Goal: Transaction & Acquisition: Book appointment/travel/reservation

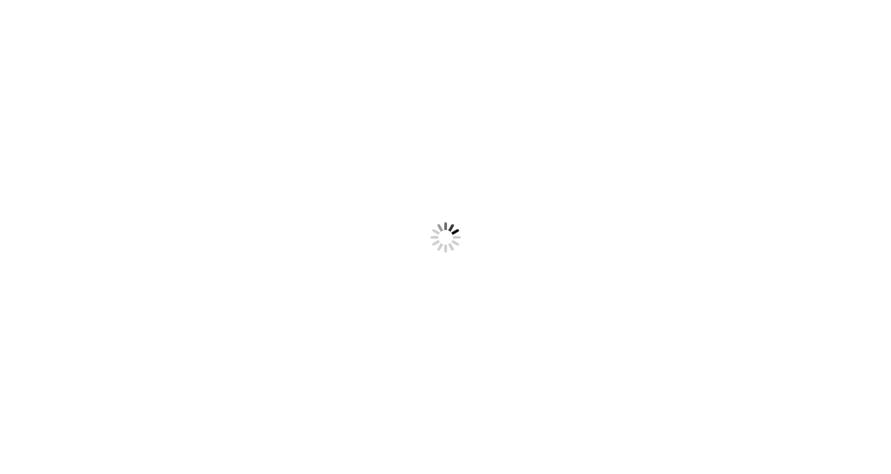
click at [350, 134] on div at bounding box center [445, 237] width 891 height 474
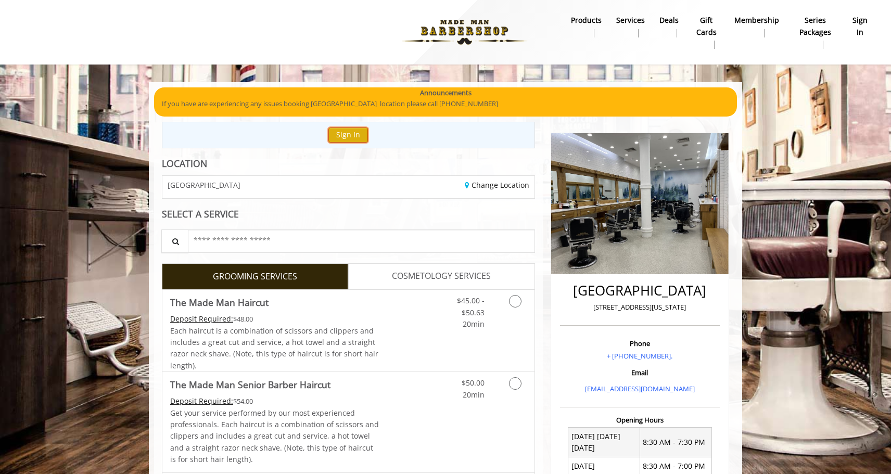
click at [348, 132] on button "Sign In" at bounding box center [348, 134] width 40 height 15
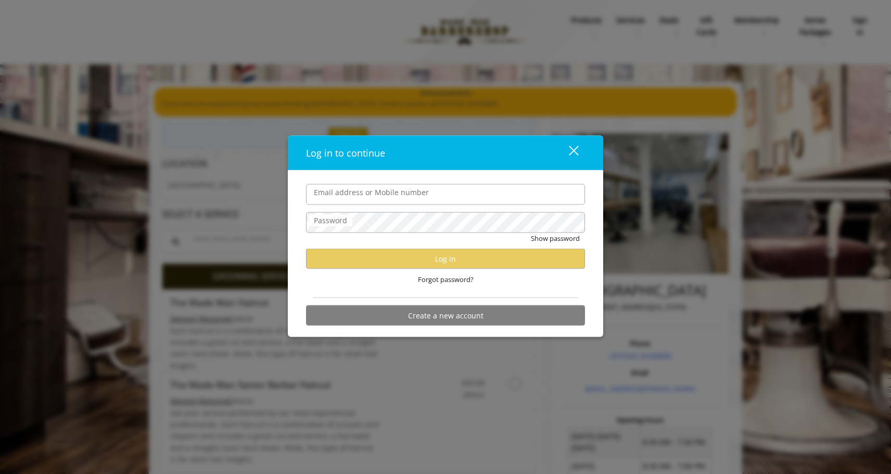
type input "**********"
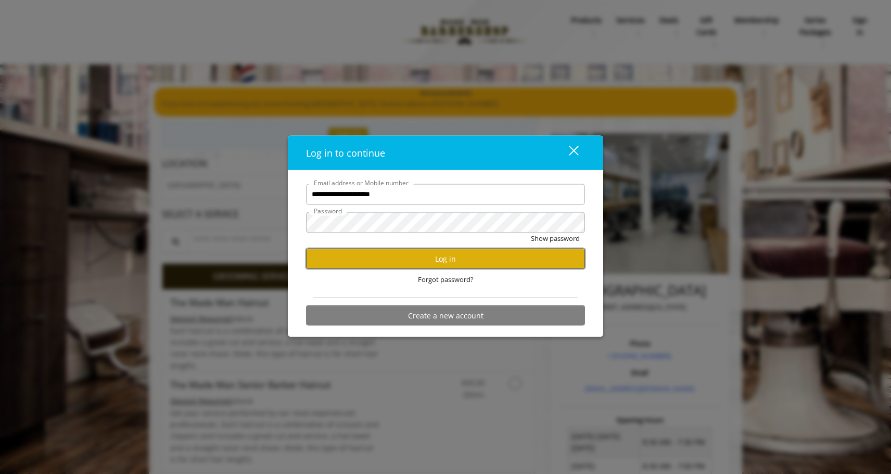
click at [368, 263] on button "Log in" at bounding box center [445, 259] width 279 height 20
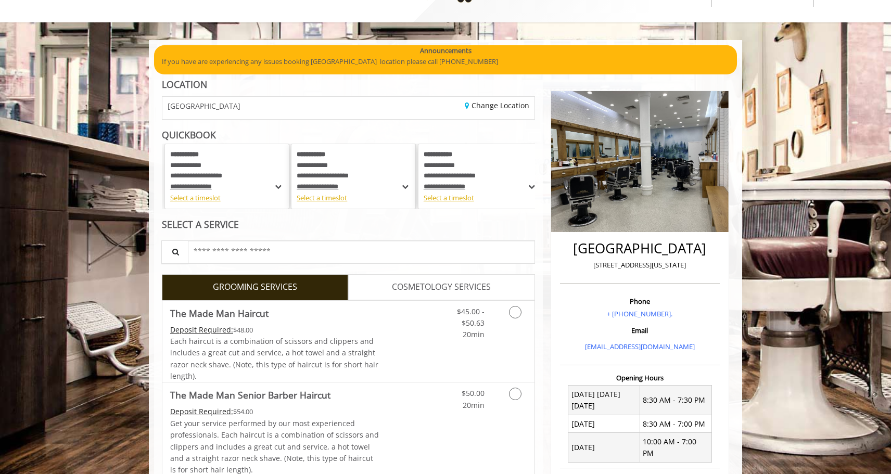
scroll to position [46, 0]
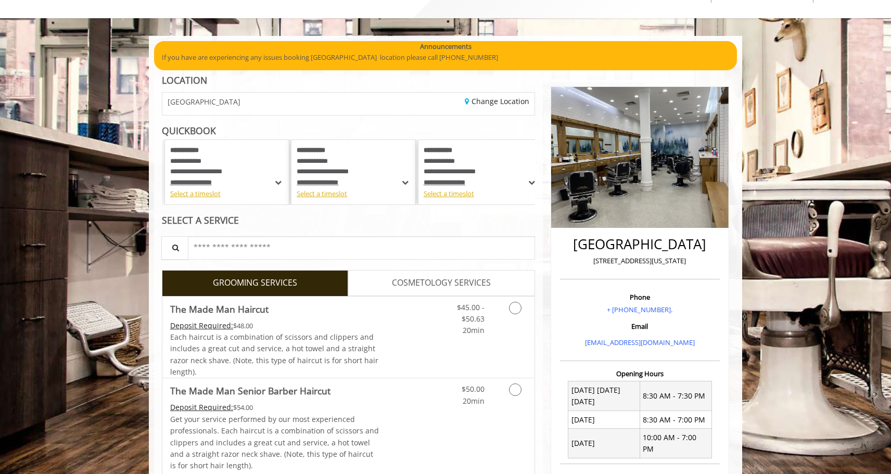
click at [276, 182] on span at bounding box center [278, 182] width 10 height 11
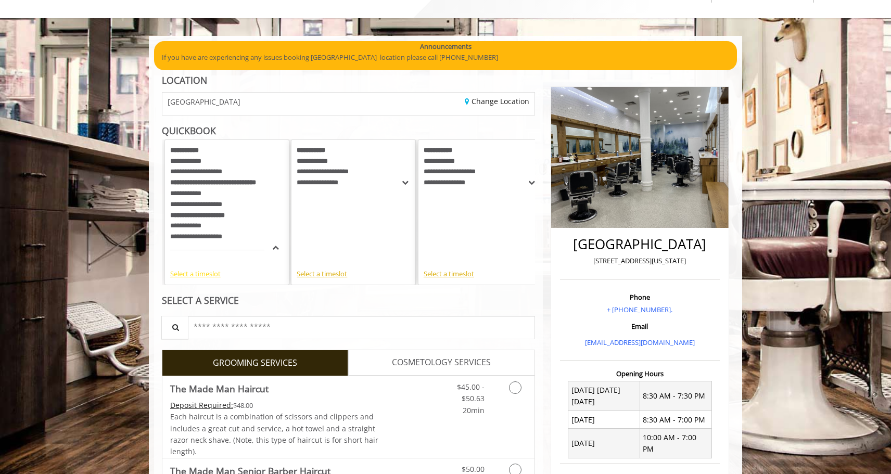
click at [218, 274] on div "Select a timeslot" at bounding box center [226, 274] width 113 height 11
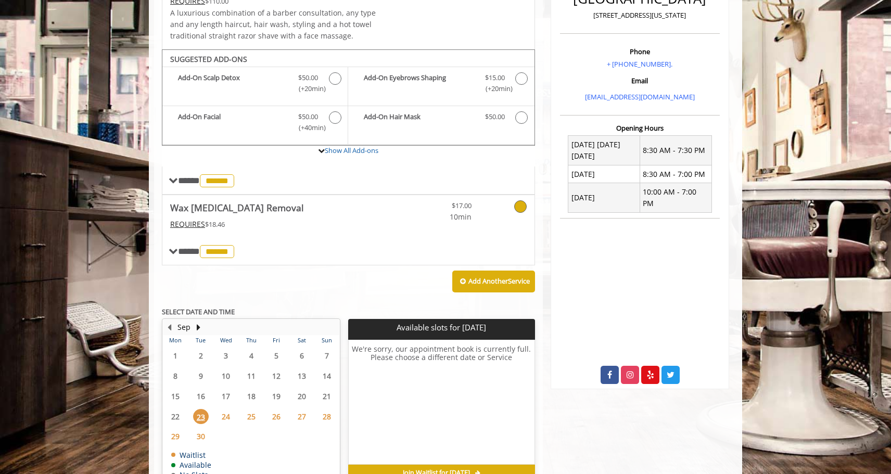
scroll to position [329, 0]
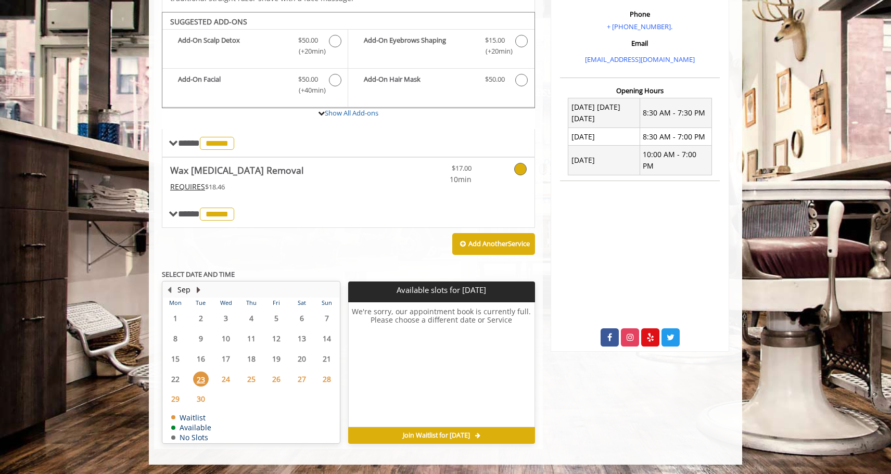
click at [197, 288] on button "Next Month" at bounding box center [198, 289] width 8 height 11
click at [169, 288] on button "Previous Month" at bounding box center [169, 289] width 8 height 11
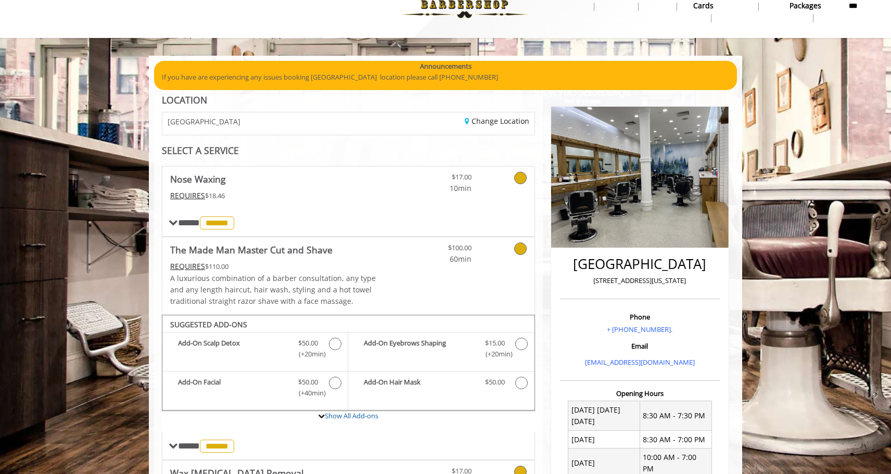
scroll to position [0, 0]
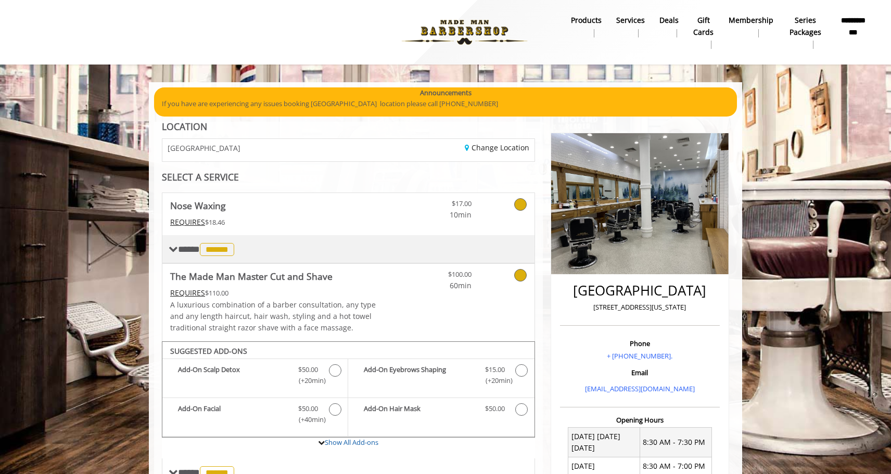
click at [227, 245] on span "******" at bounding box center [217, 249] width 34 height 13
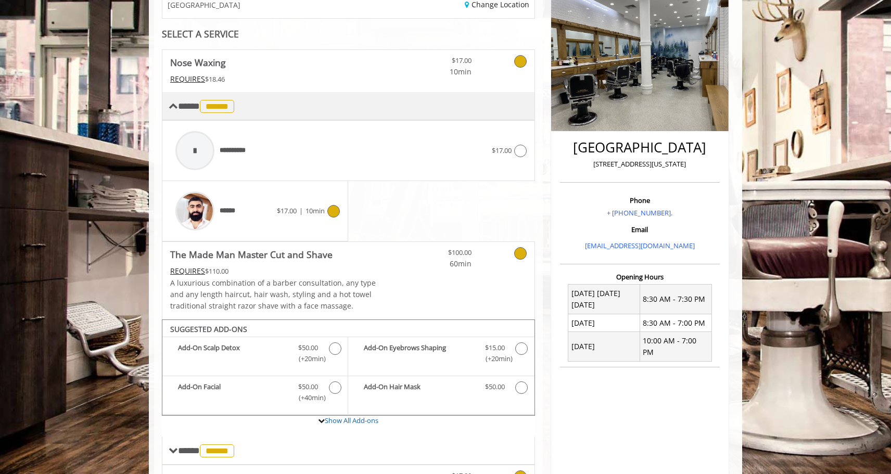
scroll to position [112, 0]
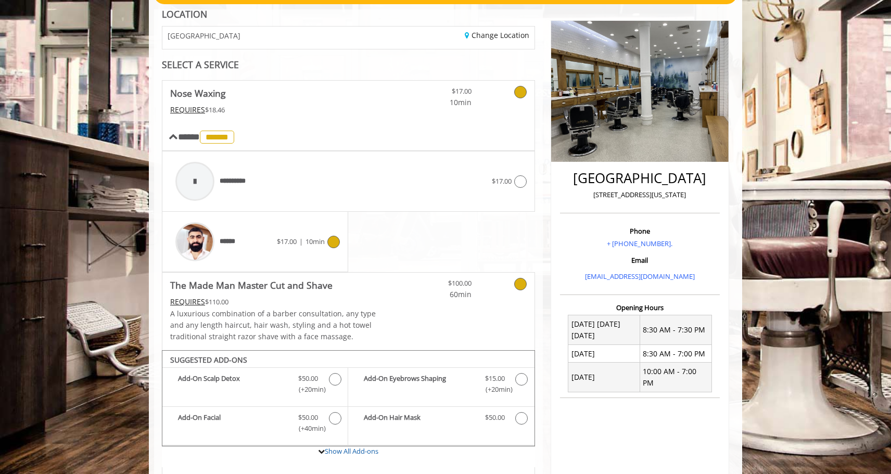
click at [519, 92] on icon at bounding box center [520, 92] width 12 height 12
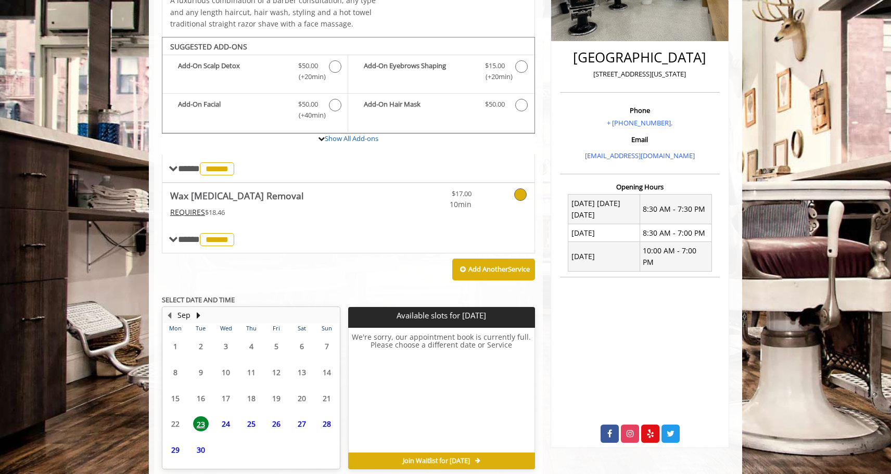
scroll to position [259, 0]
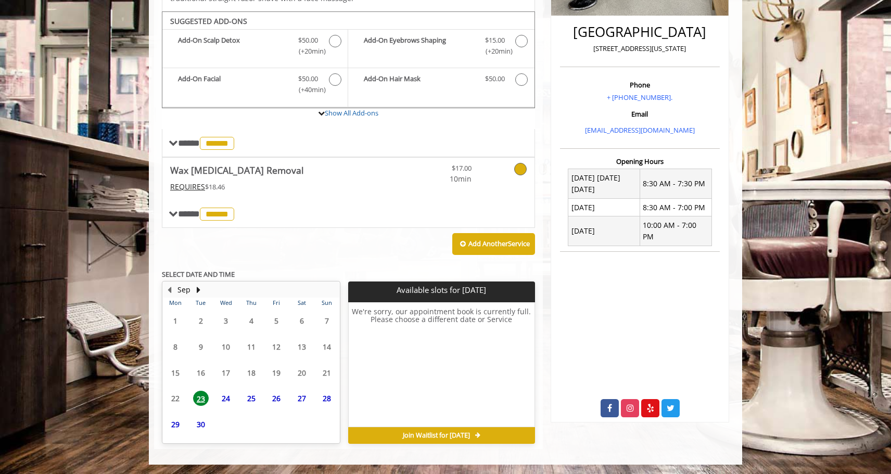
click at [518, 169] on icon at bounding box center [520, 169] width 12 height 12
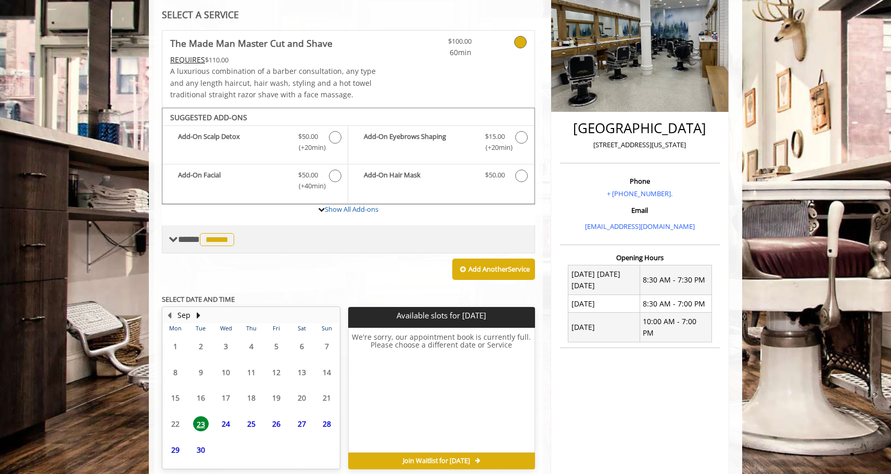
click at [224, 296] on div "**********" at bounding box center [348, 249] width 373 height 439
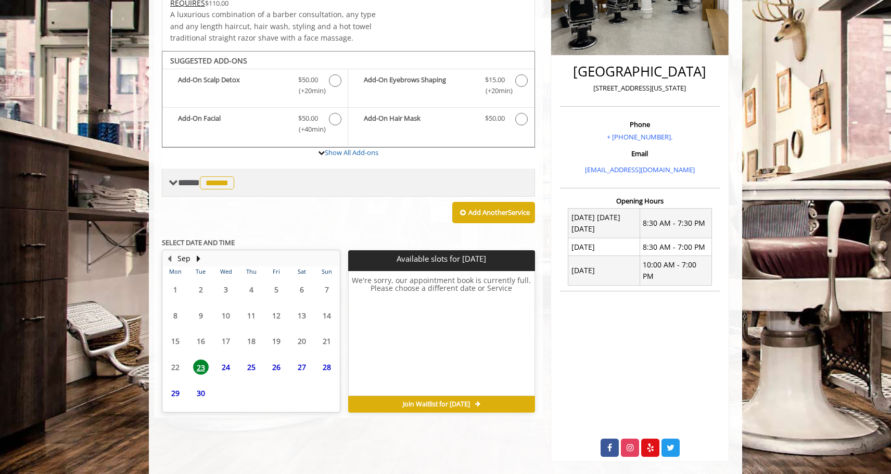
scroll to position [222, 0]
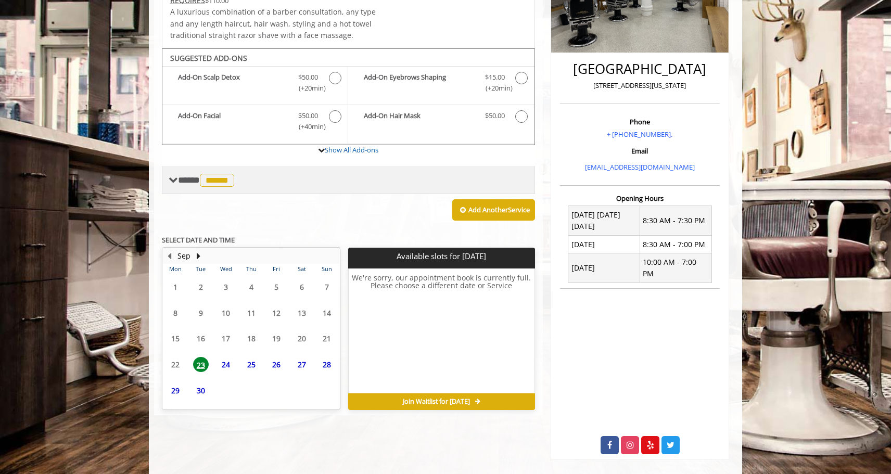
click at [234, 178] on span "******" at bounding box center [217, 180] width 34 height 13
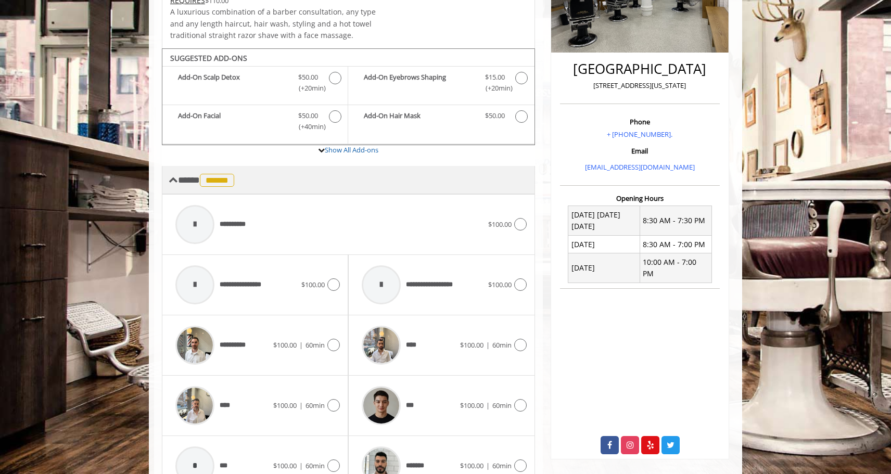
click at [187, 178] on span "**** ****** ********" at bounding box center [207, 179] width 59 height 9
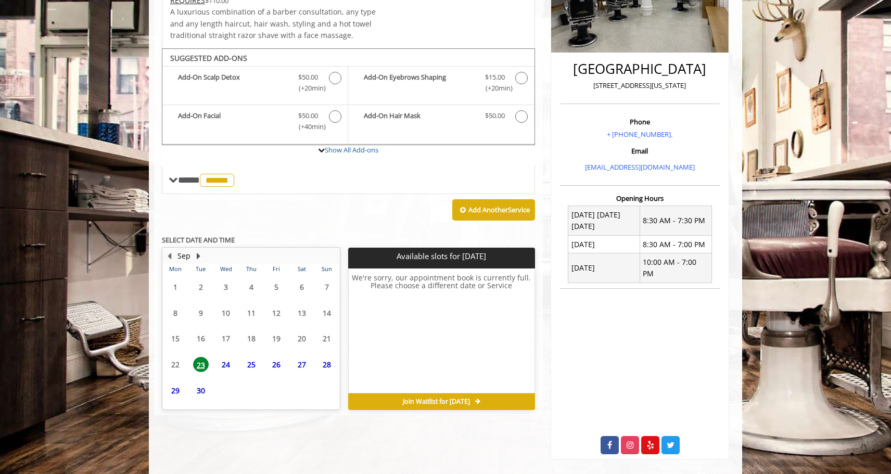
click at [196, 253] on button "Next Month" at bounding box center [198, 255] width 8 height 11
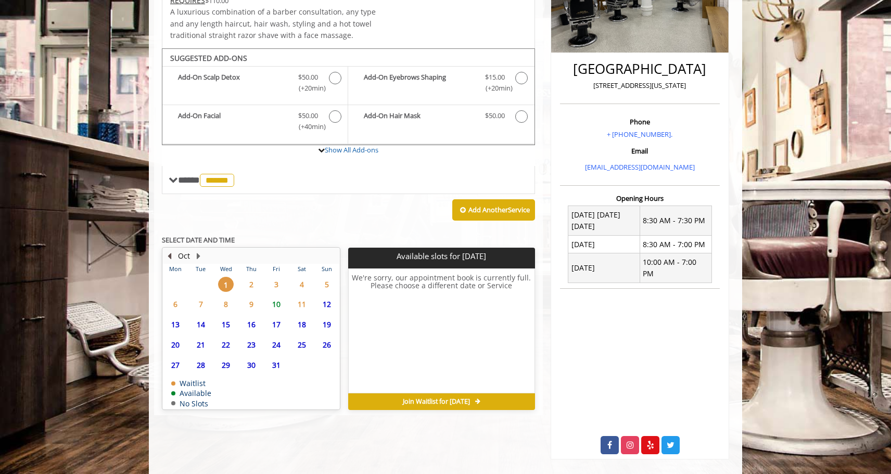
click at [170, 255] on button "Previous Month" at bounding box center [169, 255] width 8 height 11
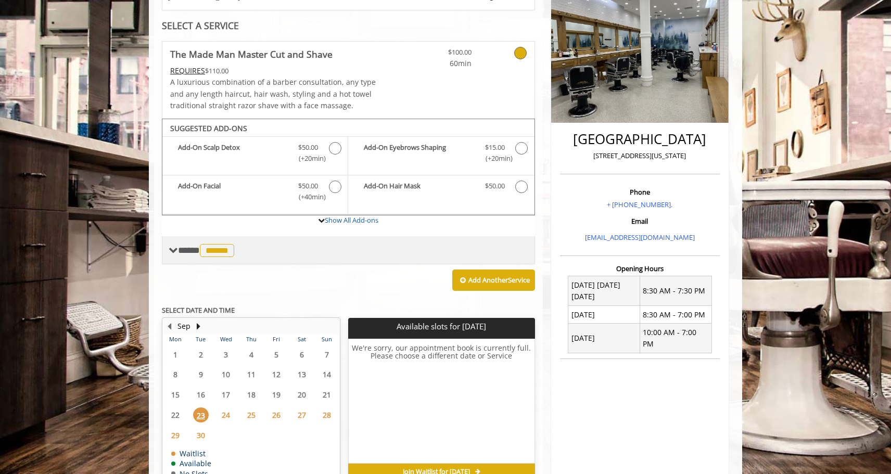
scroll to position [147, 0]
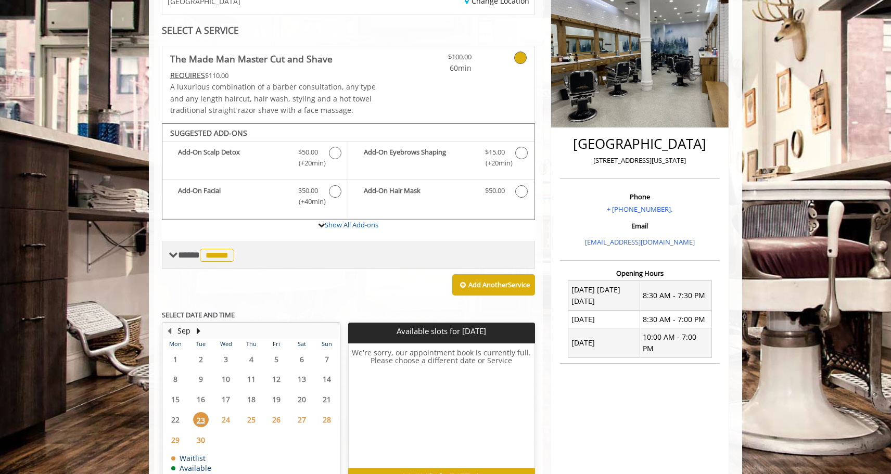
click at [228, 249] on span "******" at bounding box center [217, 255] width 34 height 13
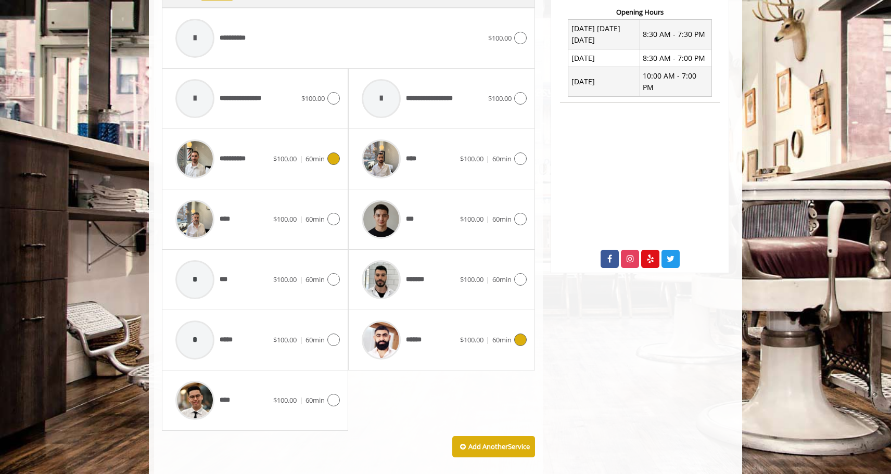
scroll to position [409, 0]
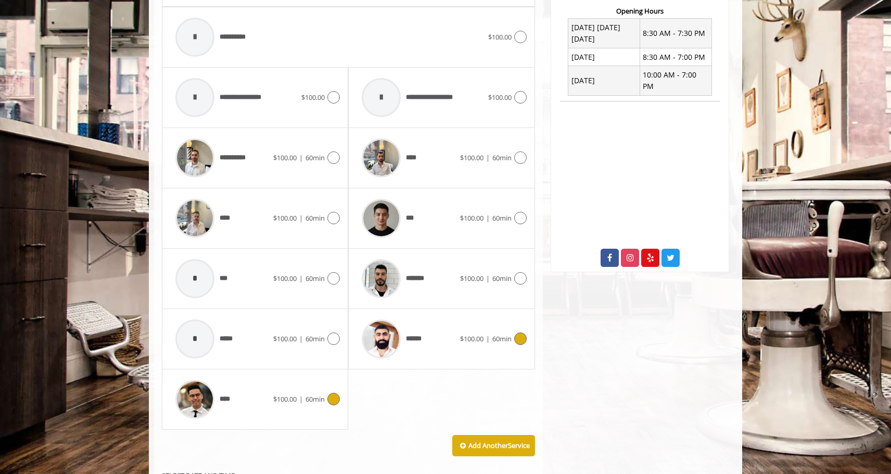
click at [235, 401] on div "****" at bounding box center [221, 399] width 103 height 49
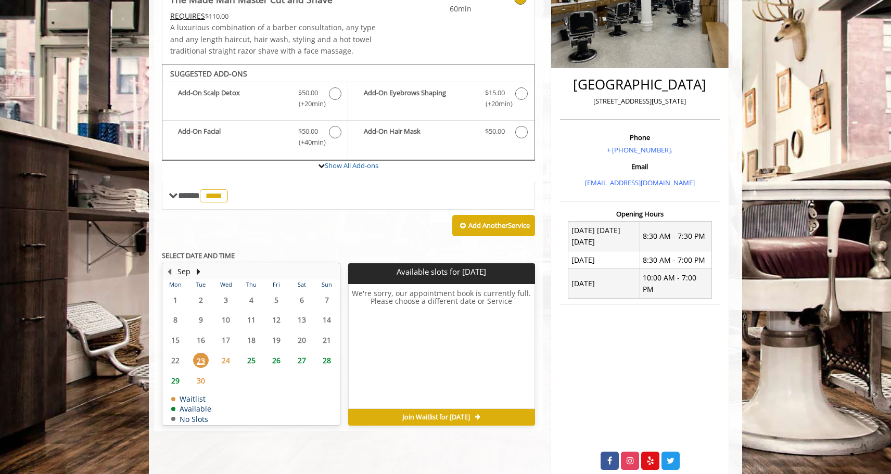
scroll to position [222, 0]
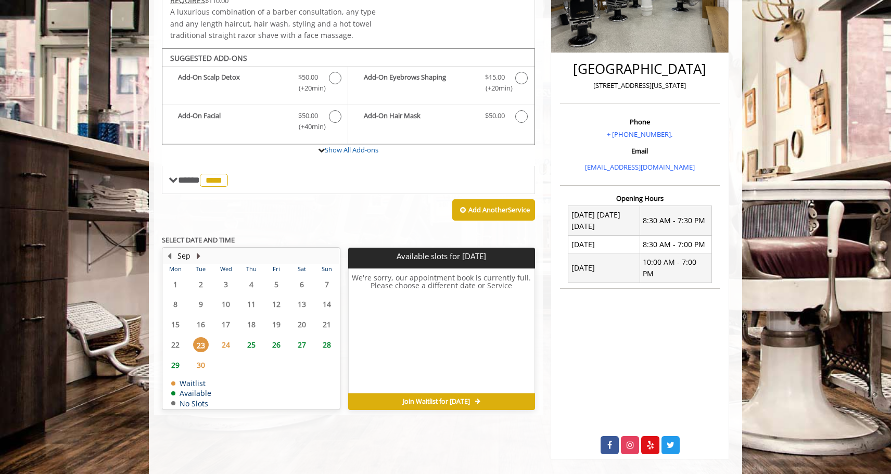
click at [198, 253] on button "Next Month" at bounding box center [198, 255] width 8 height 11
click at [223, 287] on span "1" at bounding box center [226, 284] width 16 height 15
click at [172, 252] on button "Previous Month" at bounding box center [169, 255] width 8 height 11
click at [200, 252] on button "Next Month" at bounding box center [198, 255] width 8 height 11
click at [171, 256] on button "Previous Month" at bounding box center [169, 255] width 8 height 11
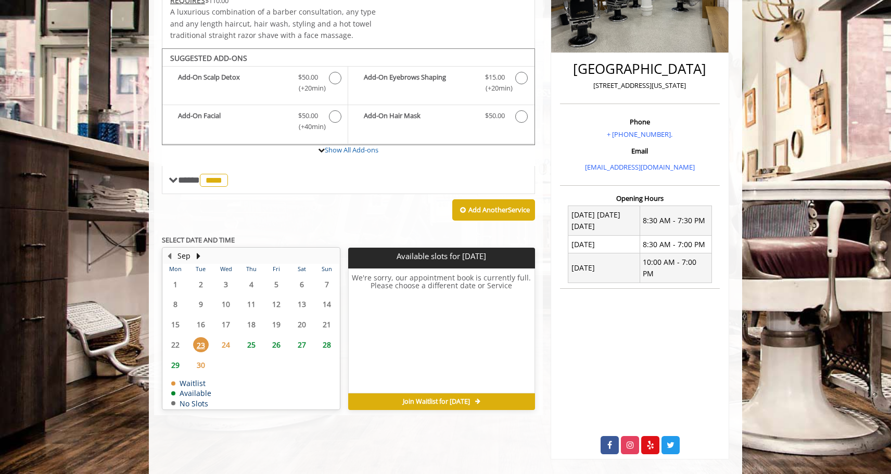
click at [173, 364] on span "29" at bounding box center [176, 365] width 16 height 15
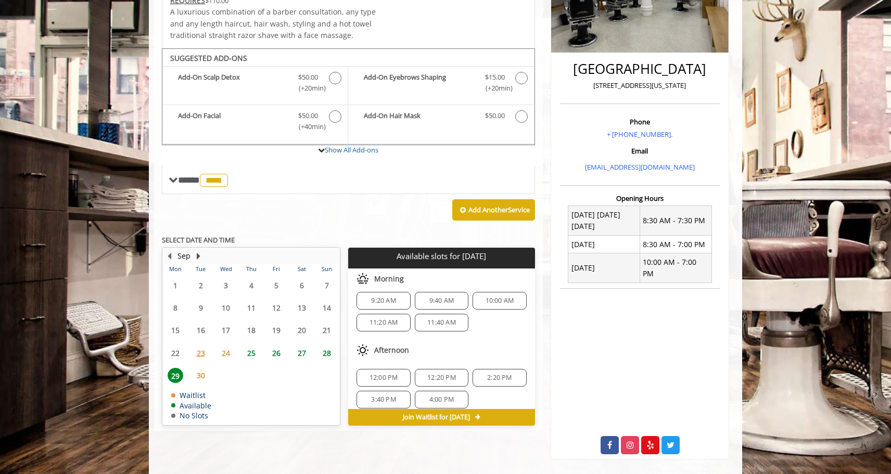
click at [197, 255] on button "Next Month" at bounding box center [198, 255] width 8 height 11
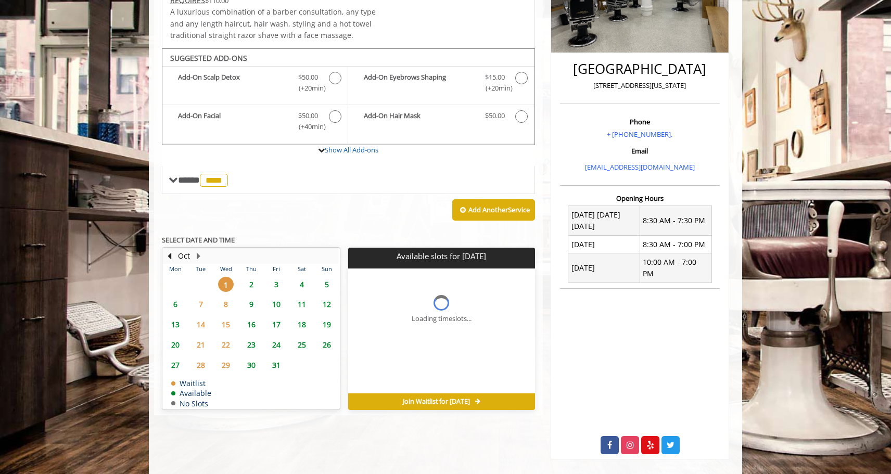
scroll to position [0, 0]
click at [170, 253] on button "Previous Month" at bounding box center [169, 255] width 8 height 11
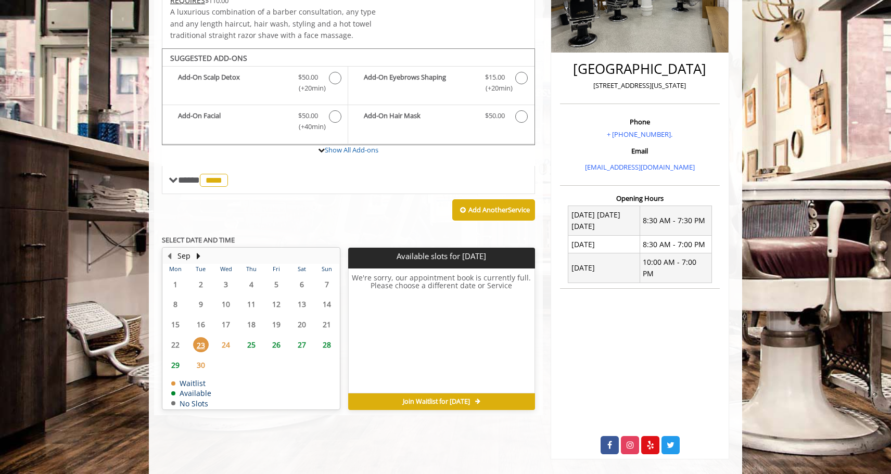
click at [174, 366] on span "29" at bounding box center [176, 365] width 16 height 15
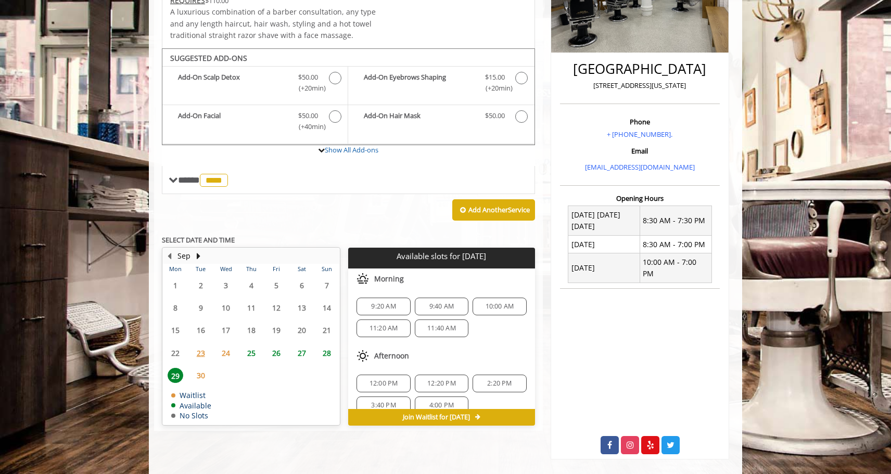
click at [394, 327] on span "11:20 AM" at bounding box center [383, 328] width 29 height 8
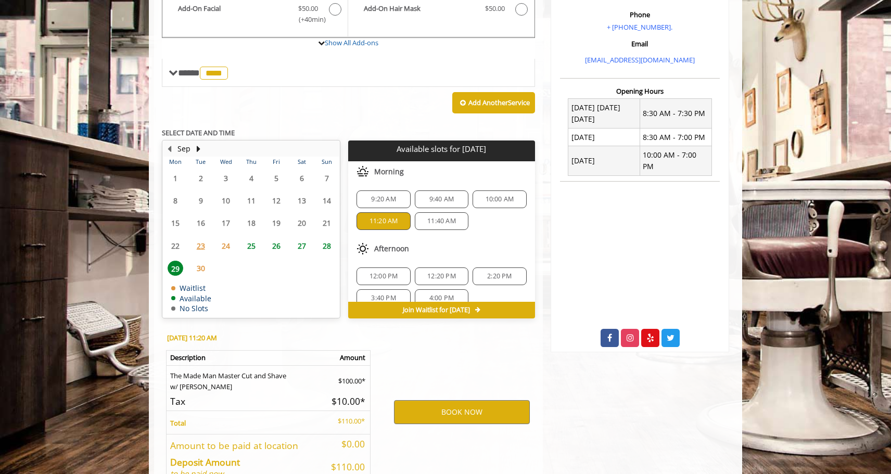
scroll to position [392, 0]
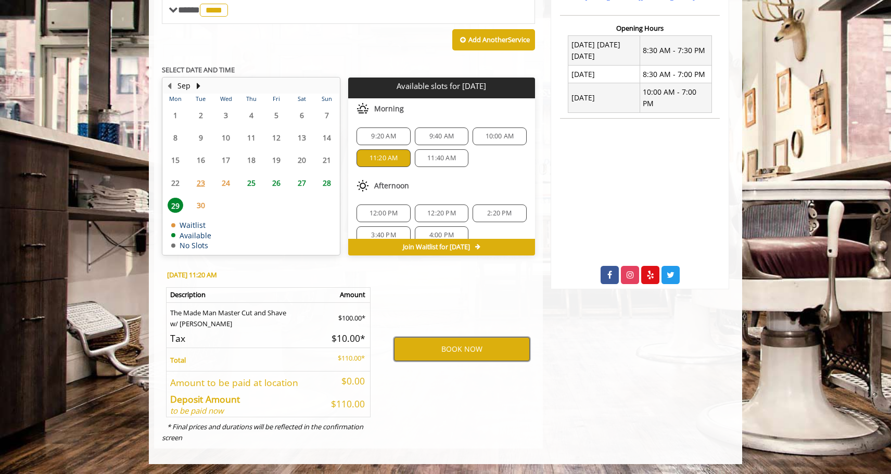
click at [418, 350] on button "BOOK NOW" at bounding box center [462, 349] width 136 height 24
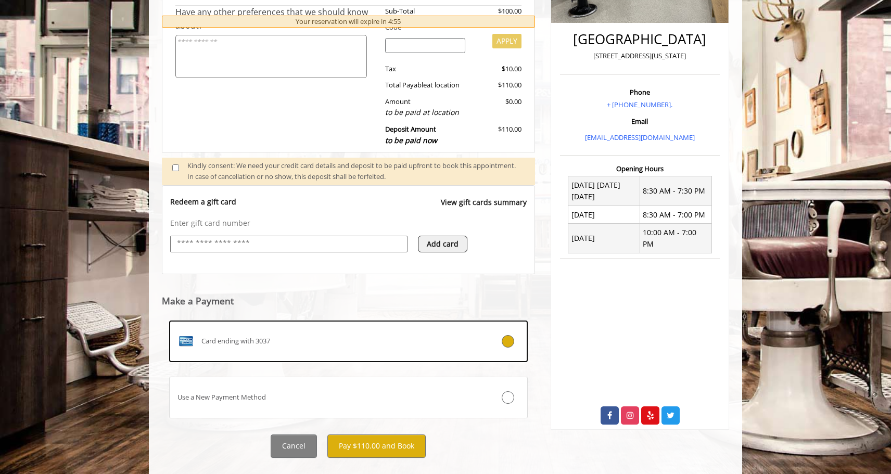
scroll to position [248, 0]
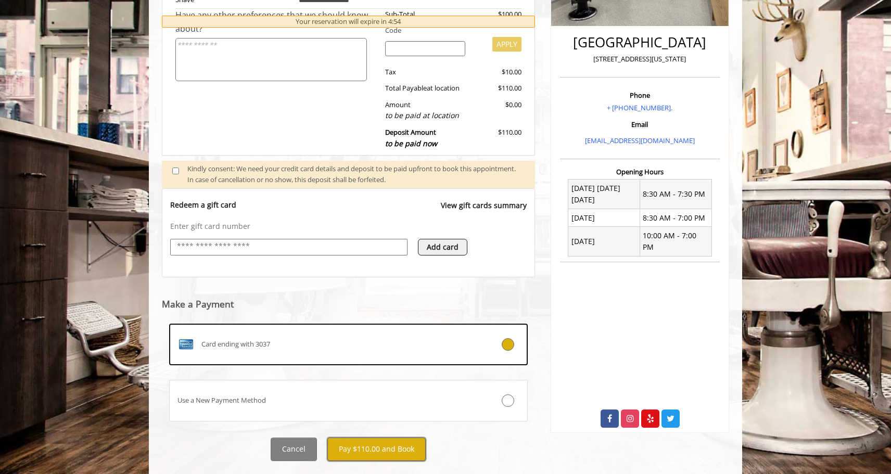
click at [391, 454] on button "Pay $110.00 and Book" at bounding box center [376, 449] width 98 height 23
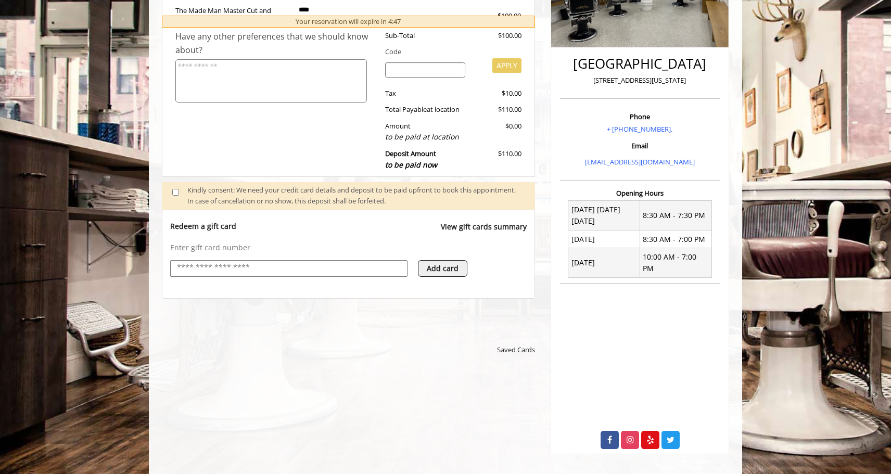
scroll to position [0, 0]
